Goal: Navigation & Orientation: Understand site structure

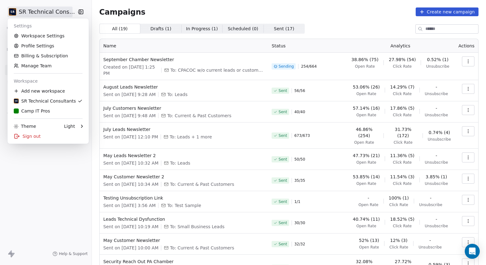
click at [25, 11] on html "SR Technical Consultants Contacts People Marketing Workflows Campaigns Sales Pi…" at bounding box center [243, 132] width 486 height 265
click at [34, 38] on link "Workspace Settings" at bounding box center [48, 36] width 76 height 10
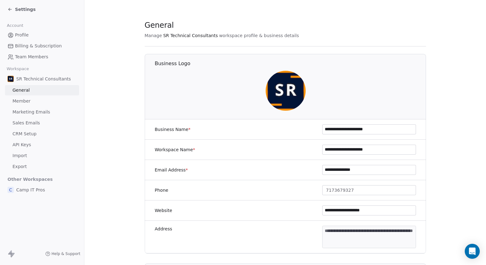
click at [37, 115] on span "Marketing Emails" at bounding box center [30, 112] width 37 height 7
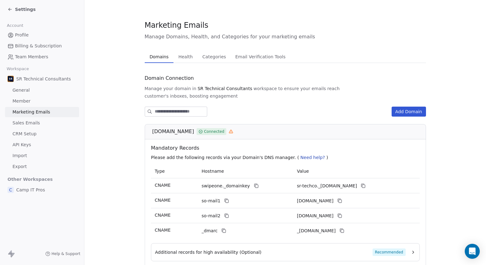
click at [187, 55] on span "Health" at bounding box center [185, 56] width 19 height 9
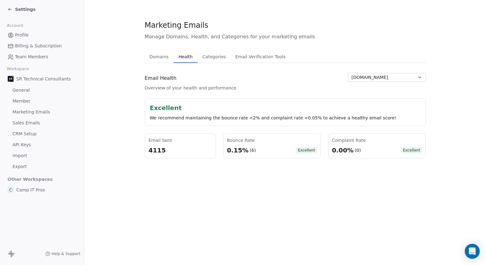
click at [30, 124] on span "Sales Emails" at bounding box center [25, 123] width 27 height 7
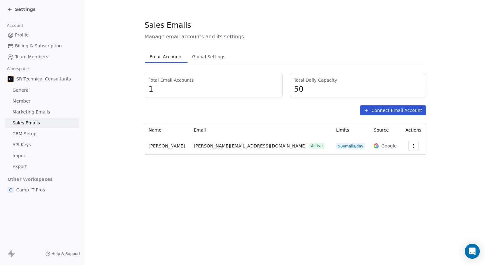
click at [336, 146] on span "50 emails/day" at bounding box center [350, 146] width 29 height 6
click at [336, 147] on span "50 emails/day" at bounding box center [350, 146] width 29 height 6
click at [309, 145] on span "Active" at bounding box center [316, 146] width 15 height 6
click at [20, 11] on span "Settings" at bounding box center [25, 9] width 21 height 6
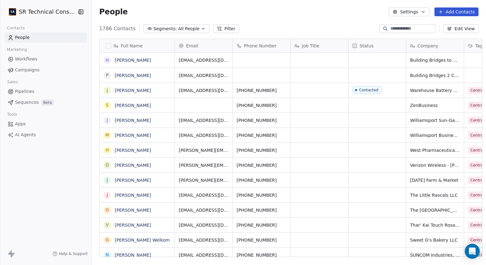
scroll to position [234, 397]
click at [24, 72] on span "Campaigns" at bounding box center [27, 70] width 24 height 7
